Goal: Information Seeking & Learning: Learn about a topic

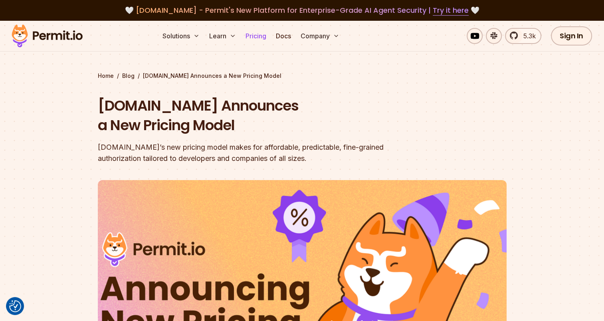
click at [261, 37] on link "Pricing" at bounding box center [255, 36] width 27 height 16
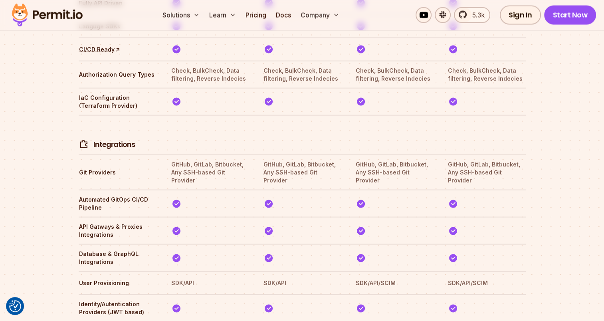
scroll to position [1600, 0]
click at [121, 250] on th "Database & GraphQL Integrations" at bounding box center [118, 258] width 78 height 17
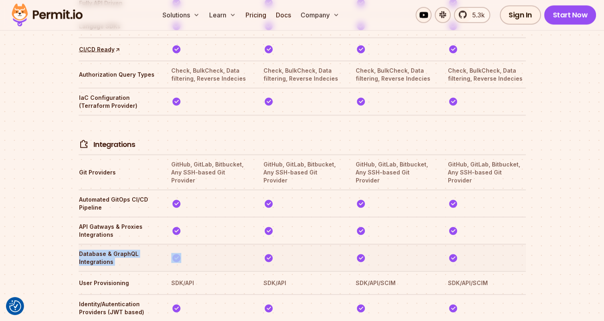
click at [121, 250] on th "Database & GraphQL Integrations" at bounding box center [118, 258] width 78 height 17
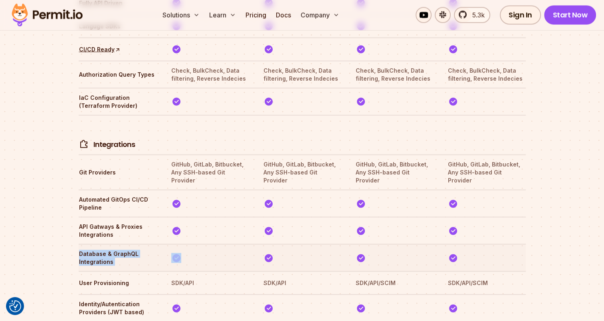
click at [121, 250] on th "Database & GraphQL Integrations" at bounding box center [118, 258] width 78 height 17
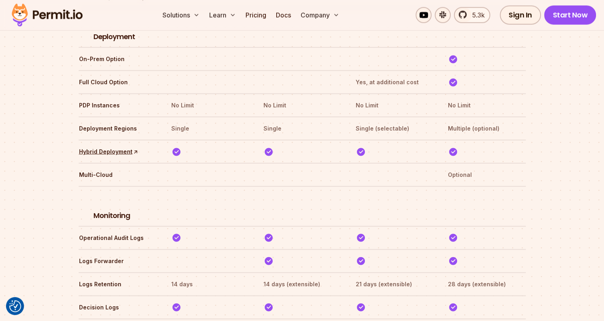
scroll to position [1914, 0]
click at [122, 255] on th "Logs Forwarder" at bounding box center [118, 261] width 78 height 13
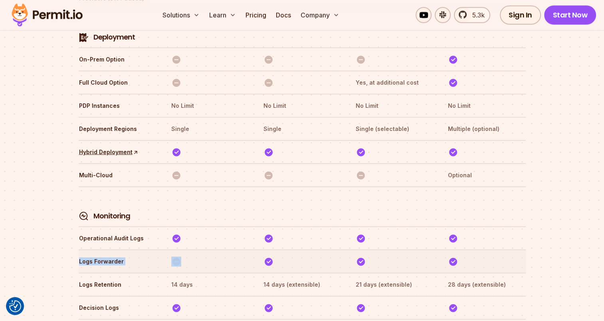
click at [122, 255] on th "Logs Forwarder" at bounding box center [118, 261] width 78 height 13
click at [103, 211] on h4 "Monitoring" at bounding box center [111, 216] width 37 height 10
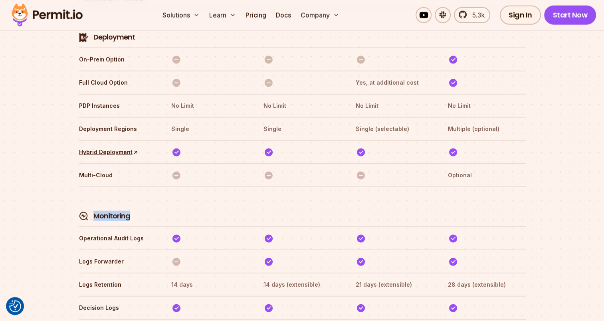
click at [103, 211] on h4 "Monitoring" at bounding box center [111, 216] width 37 height 10
drag, startPoint x: 103, startPoint y: 173, endPoint x: 69, endPoint y: 206, distance: 48.3
click at [69, 206] on section "Compare Plans With our `No Blackout Features` policy, you only pay for your quo…" at bounding box center [302, 51] width 604 height 2160
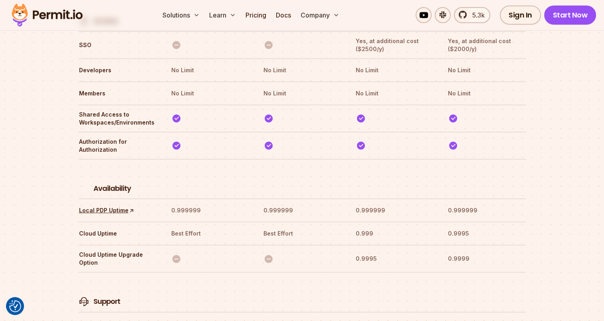
scroll to position [2395, 0]
